Goal: Task Accomplishment & Management: Manage account settings

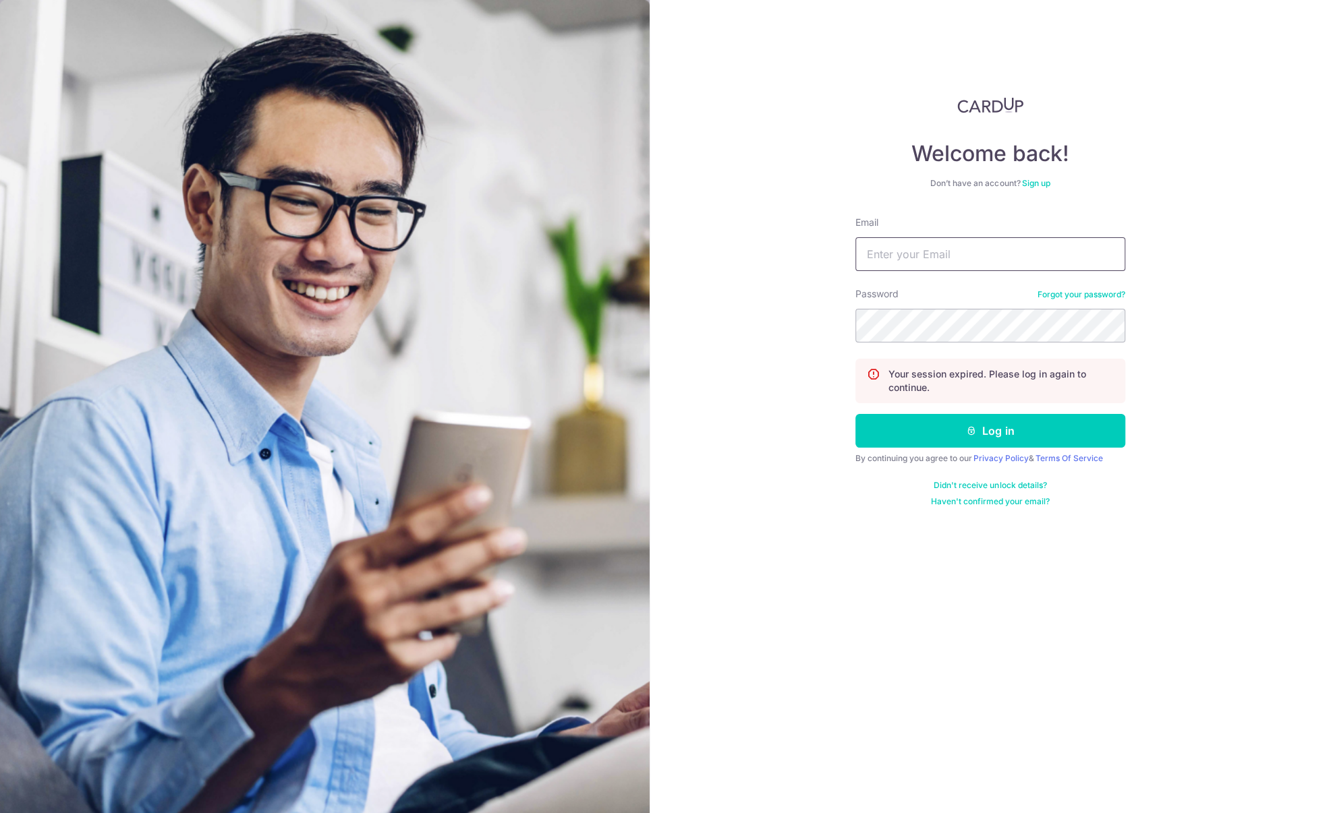
click at [979, 248] on input "Email" at bounding box center [990, 254] width 270 height 34
type input "[EMAIL_ADDRESS][DOMAIN_NAME]"
click at [936, 419] on button "Log in" at bounding box center [990, 431] width 270 height 34
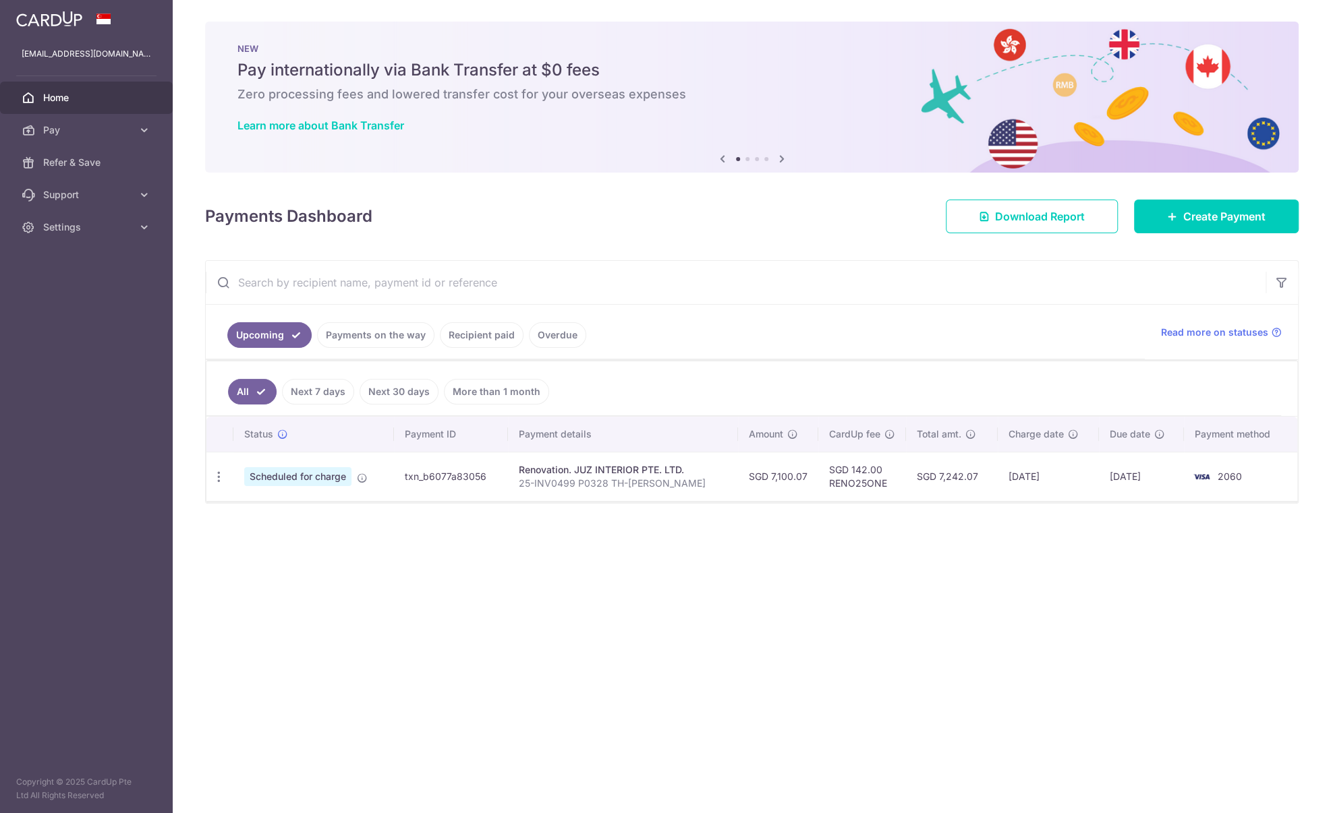
click at [656, 348] on ul "Upcoming Payments on the way Recipient paid Overdue" at bounding box center [675, 332] width 939 height 55
click at [656, 347] on ul "Upcoming Payments on the way Recipient paid Overdue" at bounding box center [675, 332] width 939 height 55
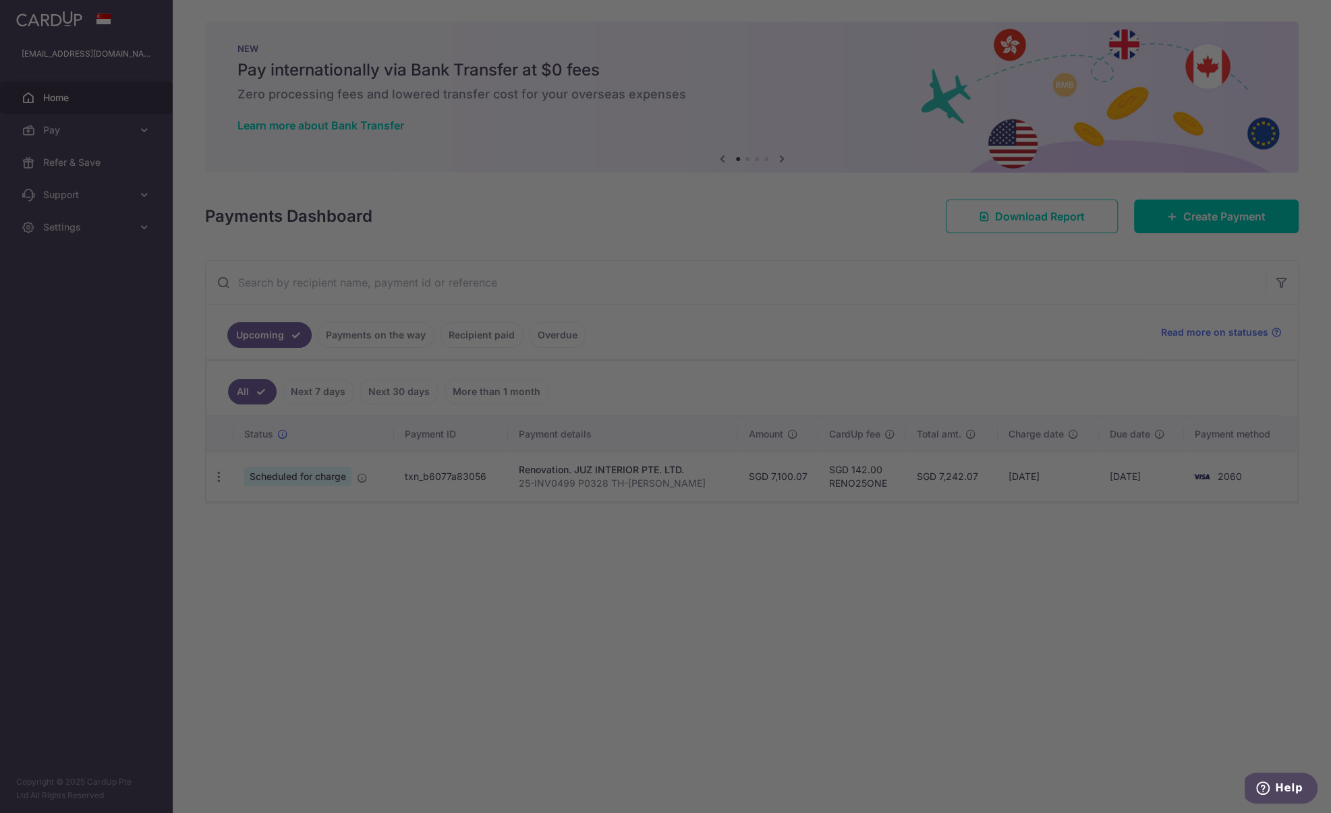
drag, startPoint x: 1135, startPoint y: 563, endPoint x: 859, endPoint y: 351, distance: 347.8
click at [909, 579] on div at bounding box center [672, 411] width 1344 height 822
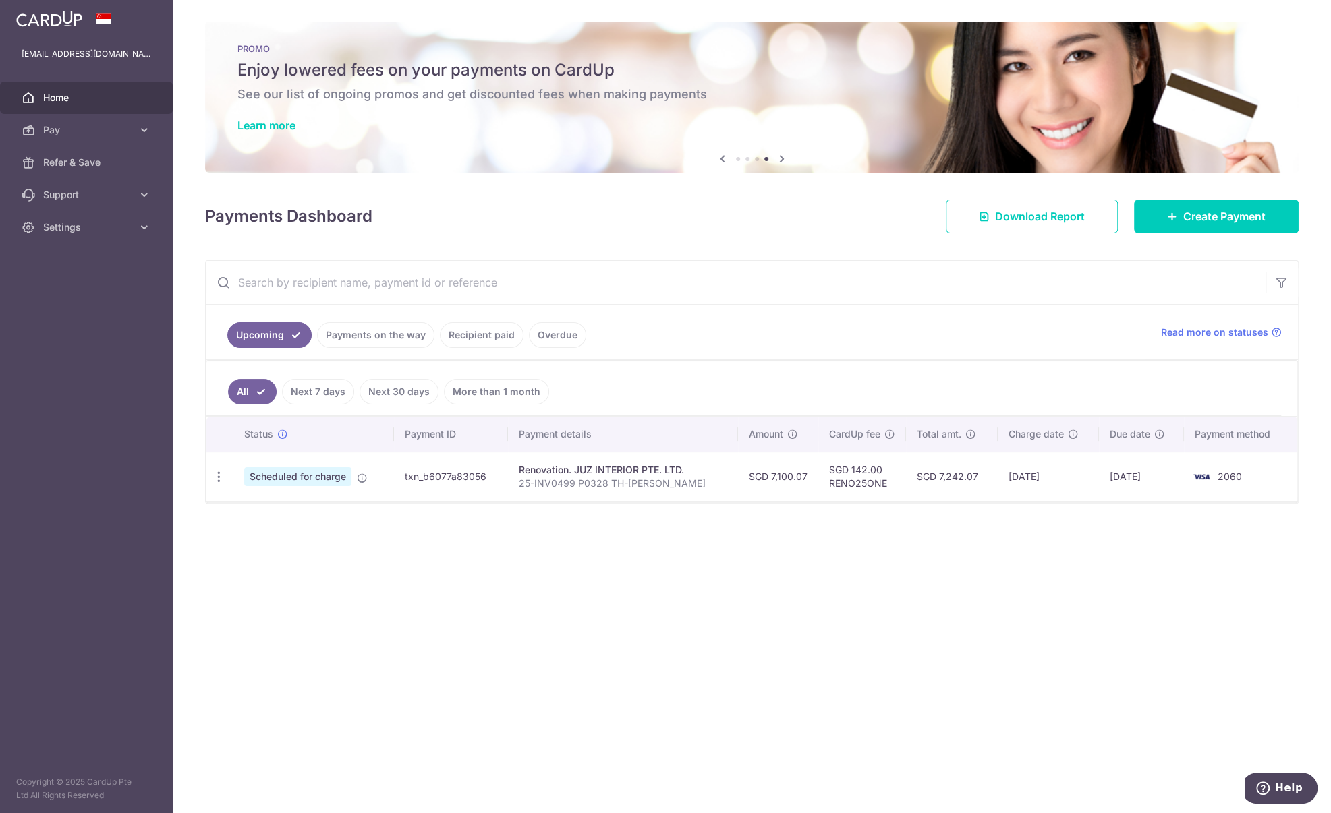
click at [418, 683] on div "× Pause Schedule Pause all future payments in this series Pause just this one p…" at bounding box center [752, 406] width 1158 height 813
